Goal: Check status: Check status

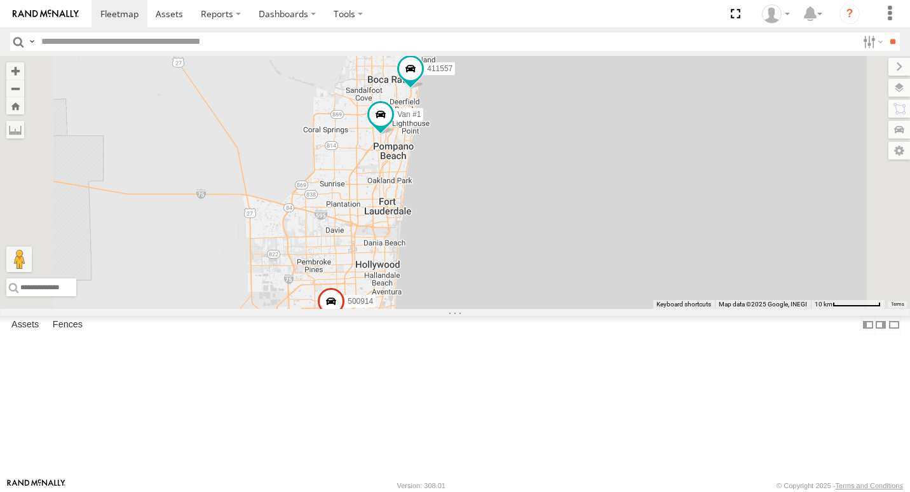
drag, startPoint x: 613, startPoint y: 156, endPoint x: 602, endPoint y: 315, distance: 158.6
click at [602, 309] on div "554627 500914 Van #1 411557 2 411559" at bounding box center [455, 182] width 910 height 253
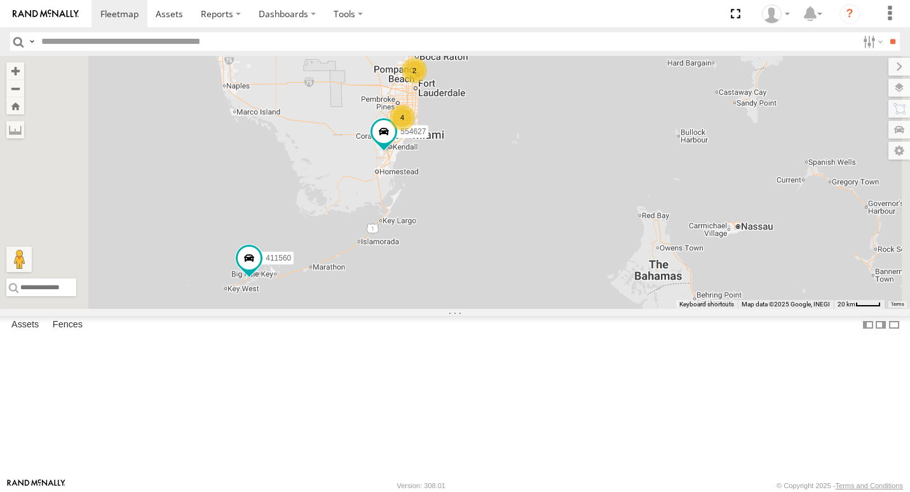
drag, startPoint x: 426, startPoint y: 326, endPoint x: 466, endPoint y: 222, distance: 111.1
click at [466, 222] on div "554628 411560 554627 4 2" at bounding box center [455, 182] width 910 height 253
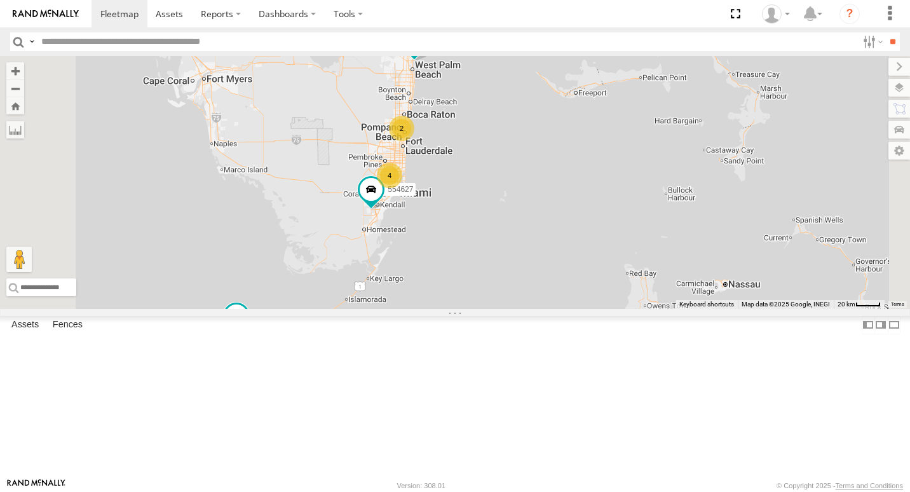
drag, startPoint x: 475, startPoint y: 186, endPoint x: 428, endPoint y: 323, distance: 145.7
click at [428, 309] on div "554628 411560 554627 4 2" at bounding box center [455, 182] width 910 height 253
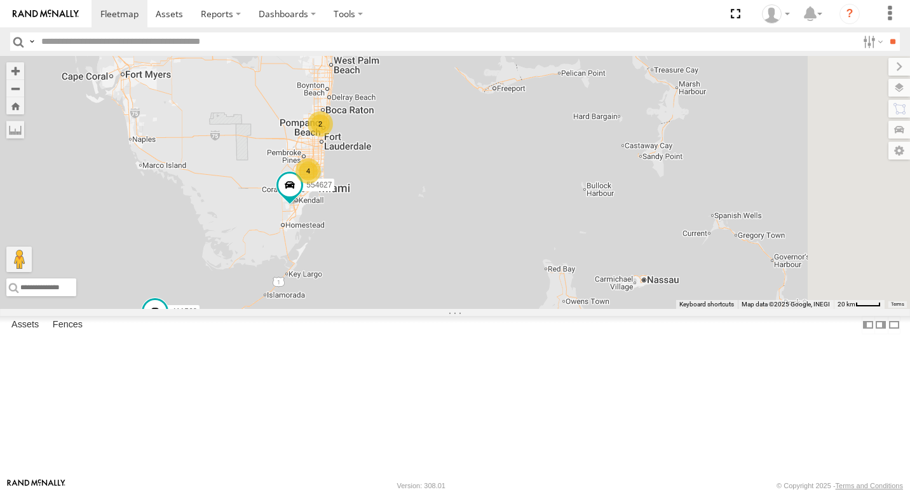
drag, startPoint x: 815, startPoint y: 196, endPoint x: 677, endPoint y: 211, distance: 139.4
click at [677, 211] on div "554628 411560 554627 4 2" at bounding box center [455, 182] width 910 height 253
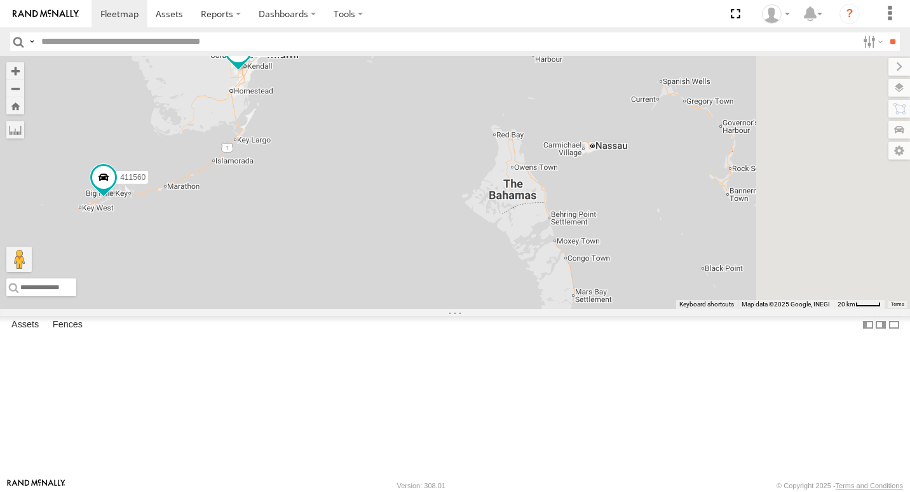
drag, startPoint x: 708, startPoint y: 270, endPoint x: 660, endPoint y: 132, distance: 146.1
click at [660, 132] on div "554628 411560 554627 4 2" at bounding box center [455, 182] width 910 height 253
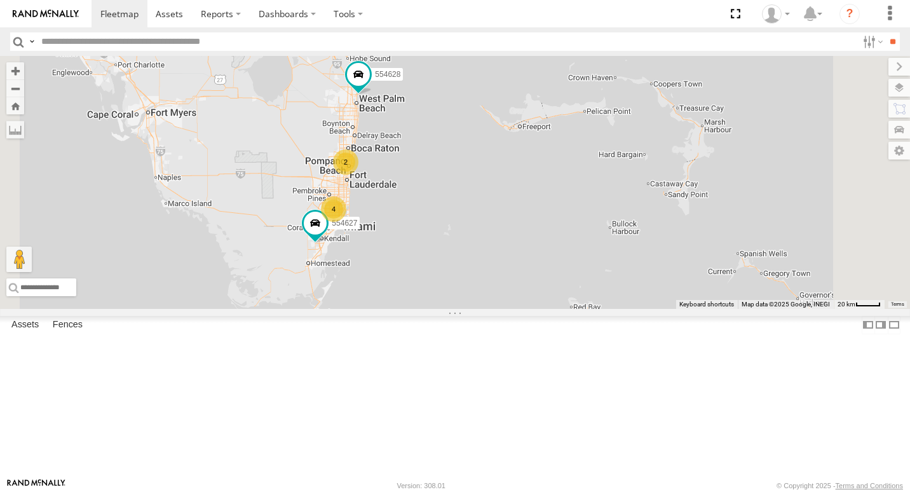
drag, startPoint x: 660, startPoint y: 132, endPoint x: 737, endPoint y: 309, distance: 192.7
click at [737, 309] on div "554628 411560 554627 4 2" at bounding box center [455, 182] width 910 height 253
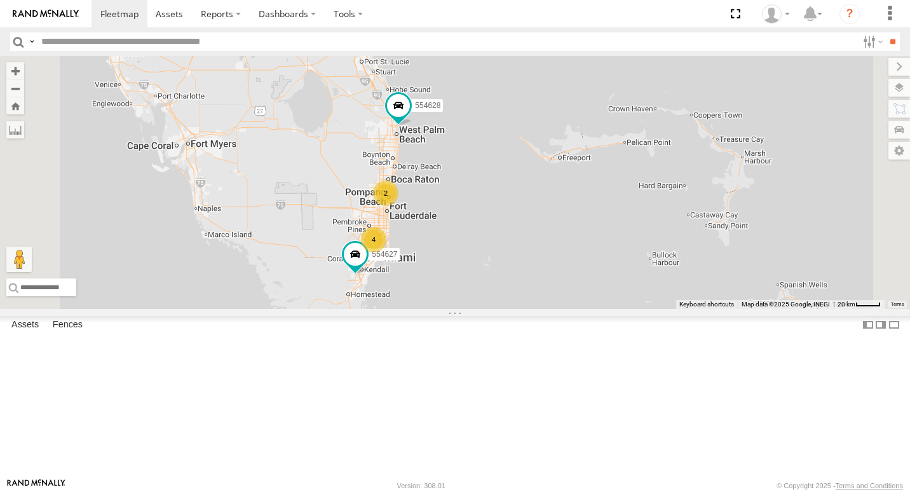
drag, startPoint x: 583, startPoint y: 262, endPoint x: 624, endPoint y: 295, distance: 52.8
click at [624, 295] on div "554628 411560 554627 4 2" at bounding box center [455, 182] width 910 height 253
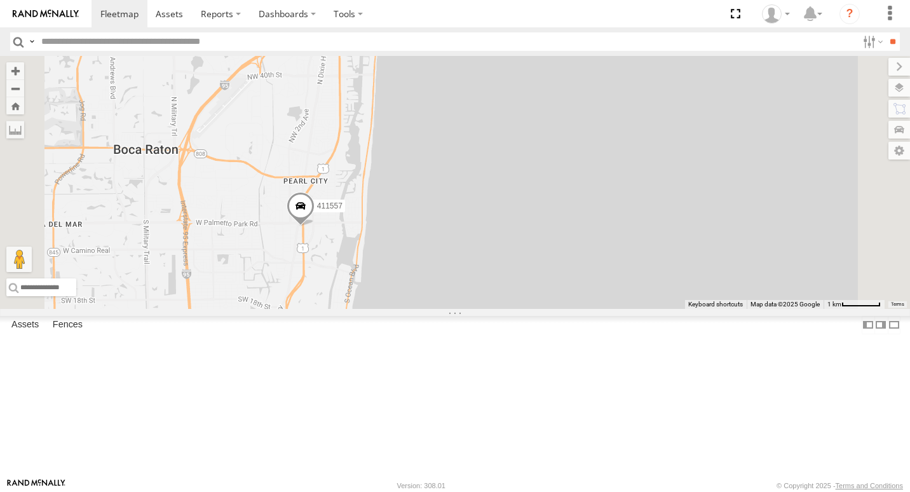
drag, startPoint x: 412, startPoint y: 299, endPoint x: 510, endPoint y: 217, distance: 128.2
click at [510, 217] on div "554628 411560 554627 Van #1 411557 411559" at bounding box center [455, 182] width 910 height 253
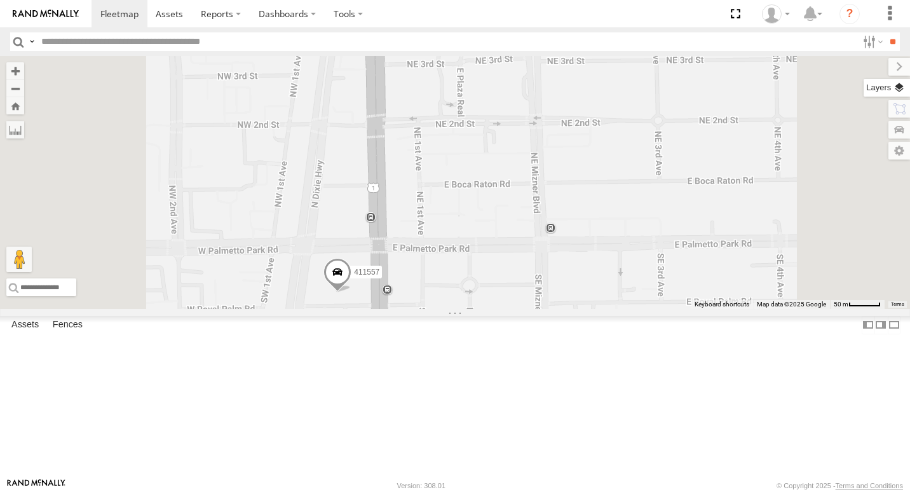
click at [894, 88] on label at bounding box center [887, 88] width 46 height 18
click at [0, 0] on span "Basemaps" at bounding box center [0, 0] width 0 height 0
click at [0, 0] on span "Satellite + Roadmap" at bounding box center [0, 0] width 0 height 0
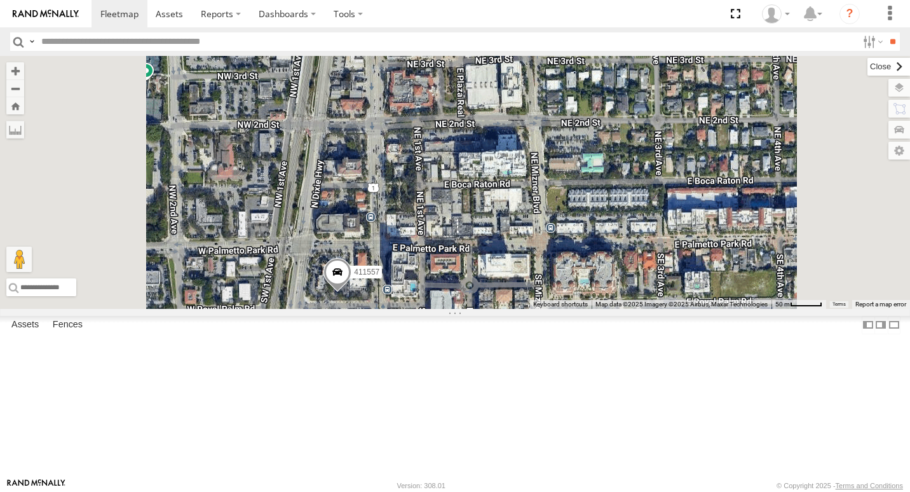
click at [867, 64] on label at bounding box center [888, 67] width 43 height 18
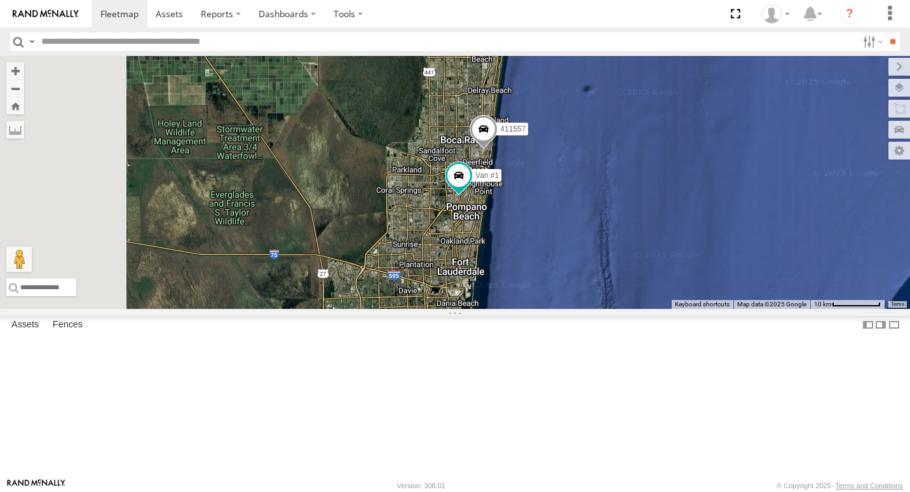
drag, startPoint x: 552, startPoint y: 304, endPoint x: 700, endPoint y: 163, distance: 205.0
click at [707, 150] on div "554628 411560 554627 Van #1 411557 411559" at bounding box center [455, 182] width 910 height 253
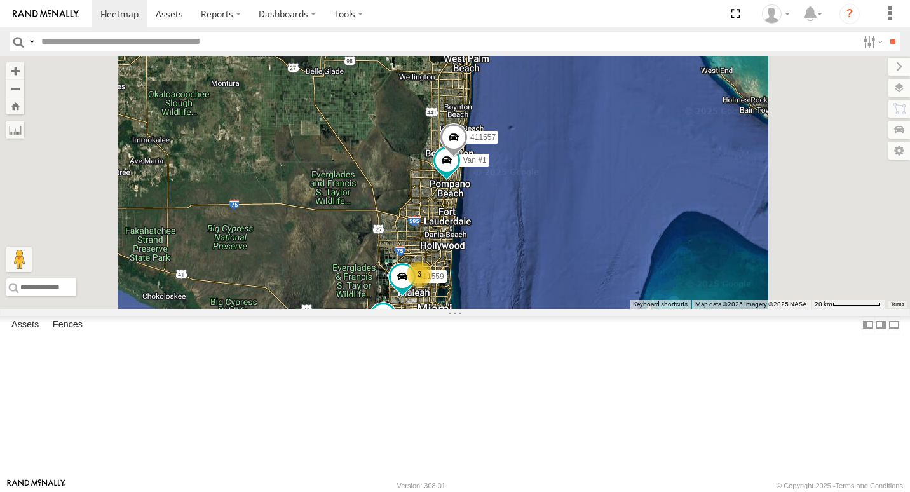
drag, startPoint x: 712, startPoint y: 201, endPoint x: 679, endPoint y: 273, distance: 78.8
click at [683, 276] on div "554628 411560 554627 Van #1 411557 411559 3" at bounding box center [455, 182] width 910 height 253
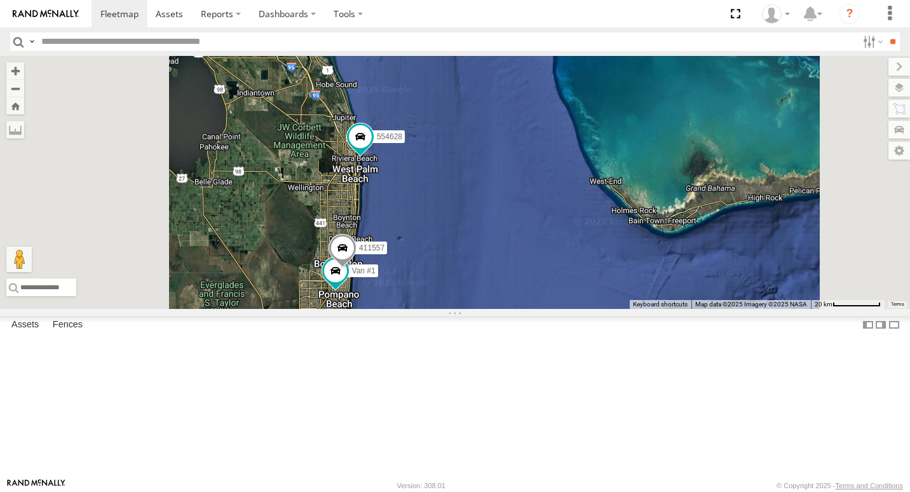
drag, startPoint x: 543, startPoint y: 180, endPoint x: 584, endPoint y: 311, distance: 137.1
click at [584, 309] on div "554628 411560 554627 Van #1 411557 411559 3" at bounding box center [455, 182] width 910 height 253
